Goal: Find contact information: Find contact information

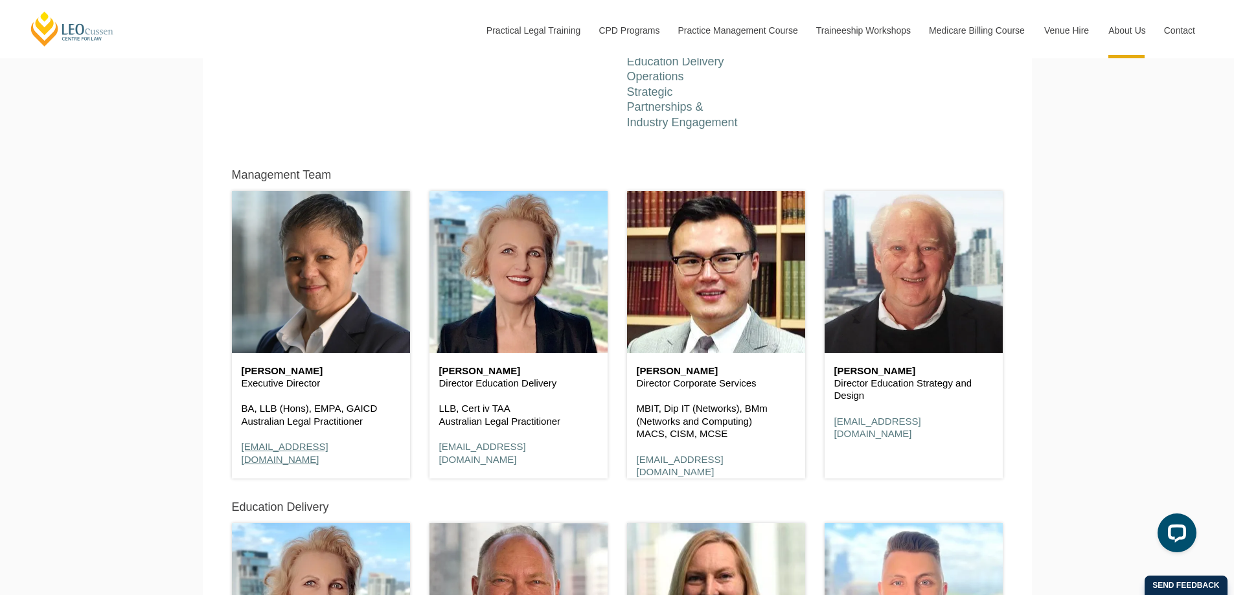
scroll to position [661, 0]
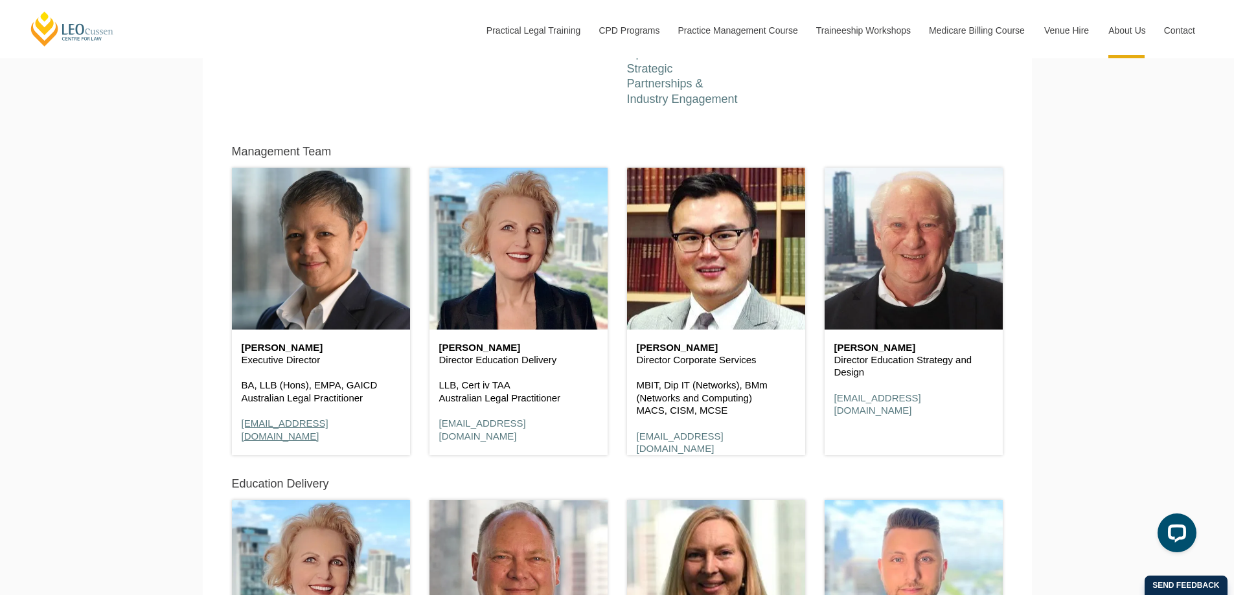
click at [310, 430] on link "ssouthgate@leocussen.edu.au" at bounding box center [285, 430] width 87 height 24
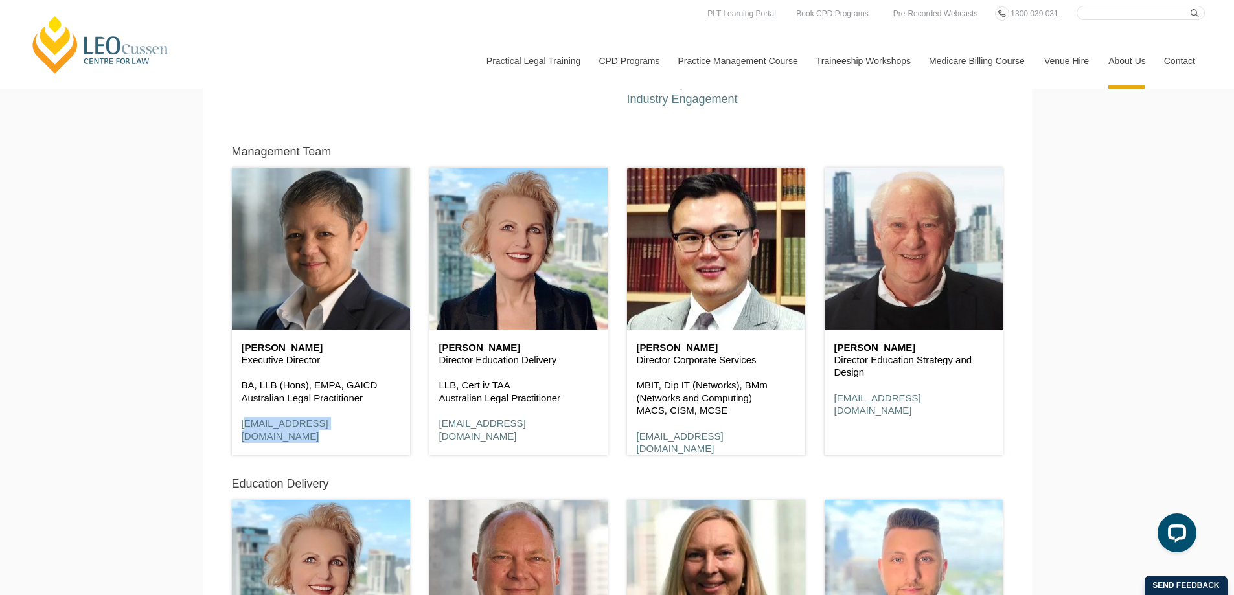
drag, startPoint x: 377, startPoint y: 429, endPoint x: 257, endPoint y: 445, distance: 121.6
click at [243, 432] on p "ssouthgate@leocussen.edu.au" at bounding box center [321, 429] width 159 height 25
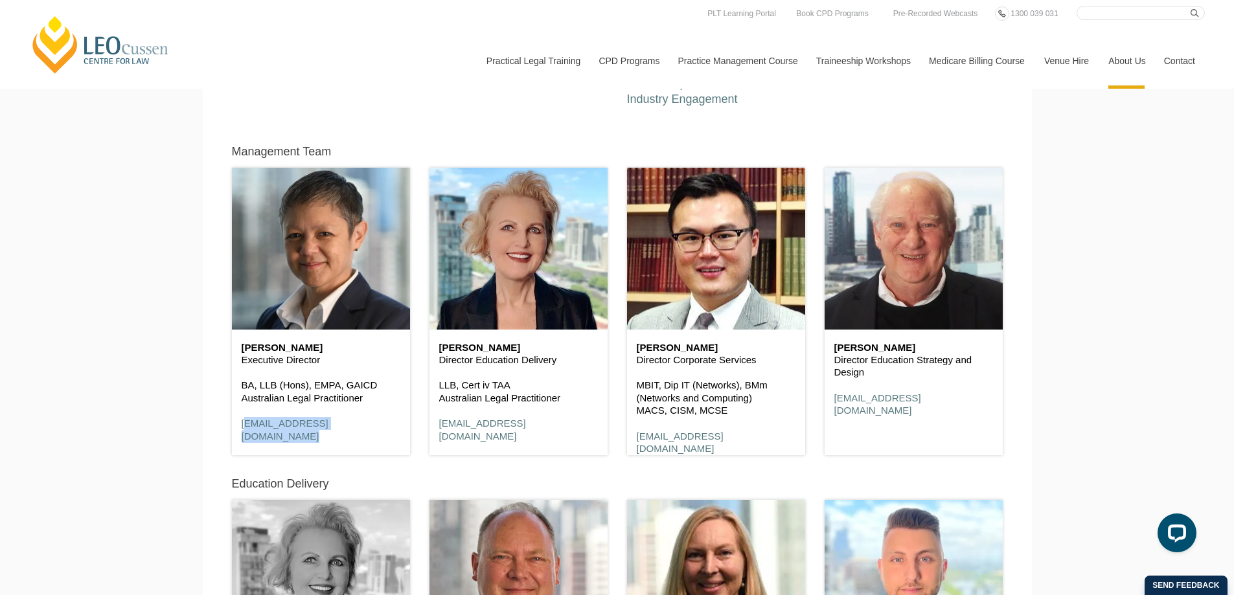
copy link "ssouthgate@leocussen.edu.au"
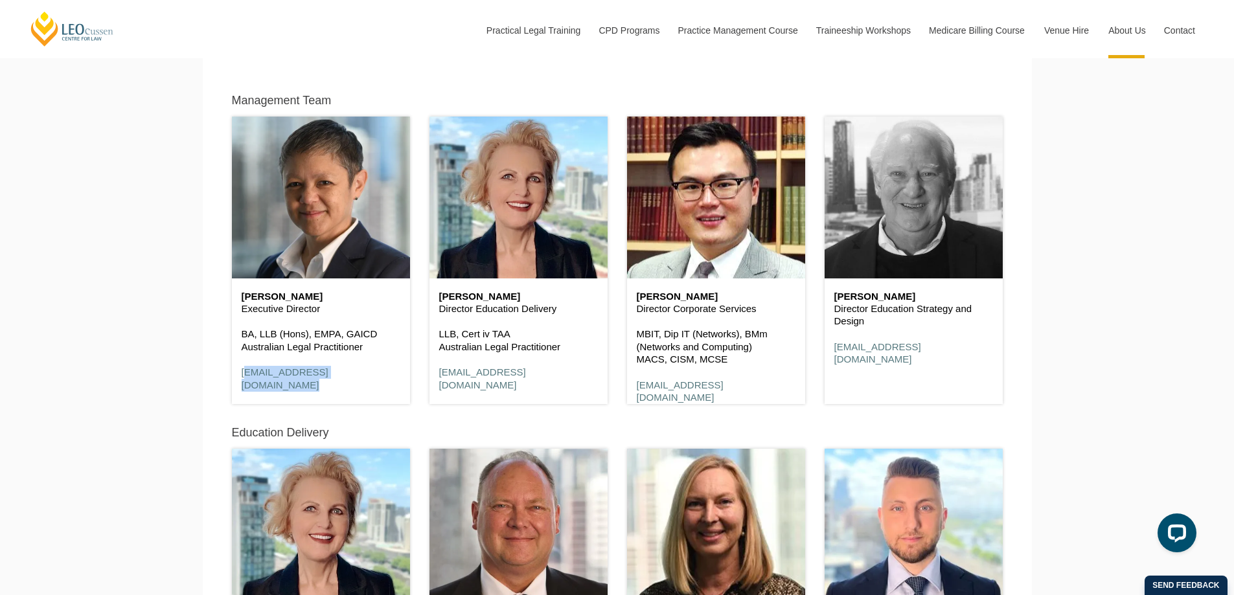
scroll to position [713, 0]
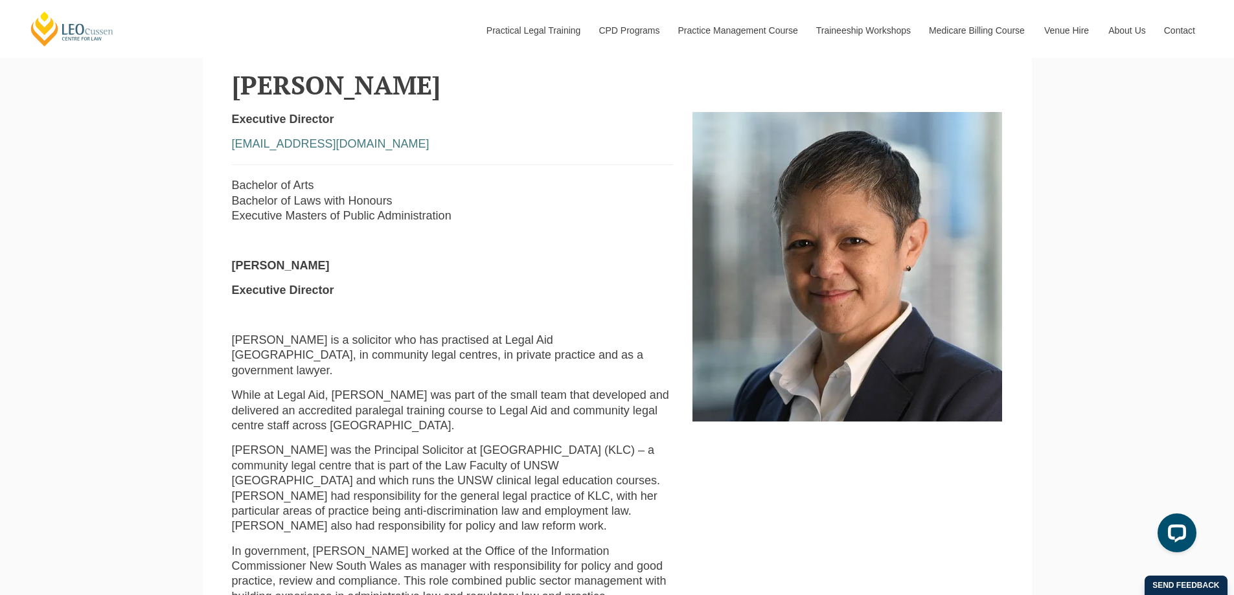
scroll to position [454, 0]
